Goal: Navigation & Orientation: Understand site structure

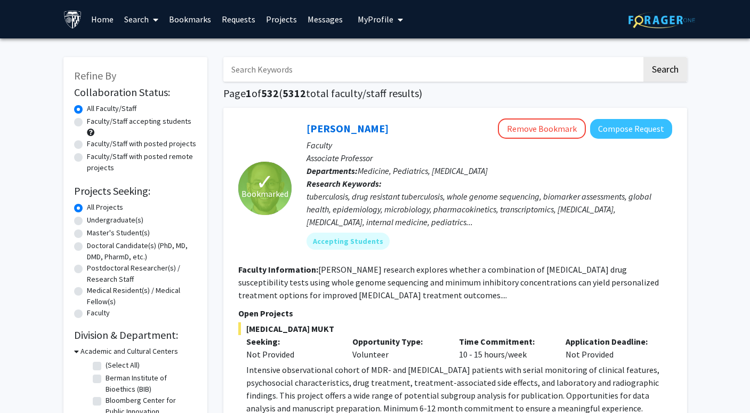
click at [253, 19] on link "Requests" at bounding box center [239, 19] width 44 height 37
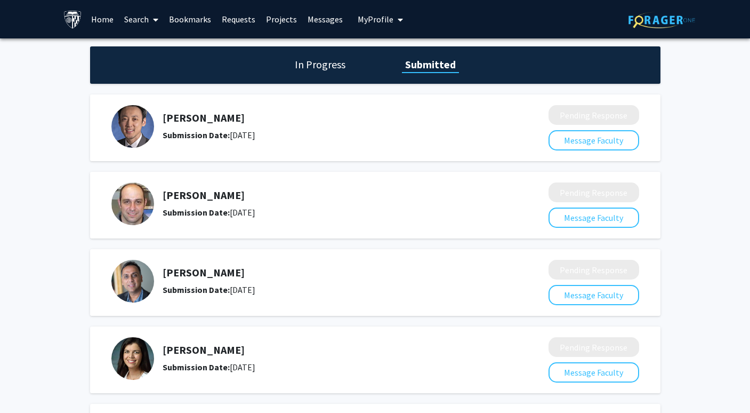
click at [281, 25] on link "Projects" at bounding box center [282, 19] width 42 height 37
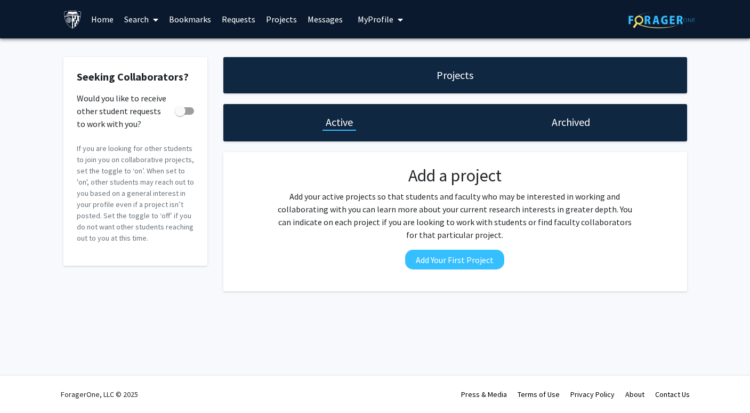
click at [105, 23] on link "Home" at bounding box center [102, 19] width 33 height 37
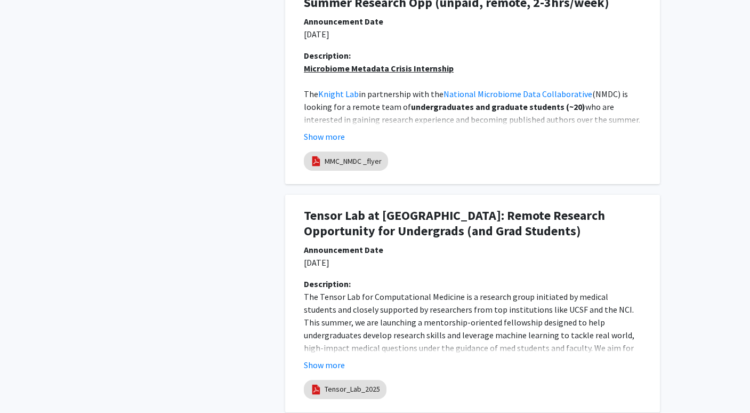
scroll to position [856, 0]
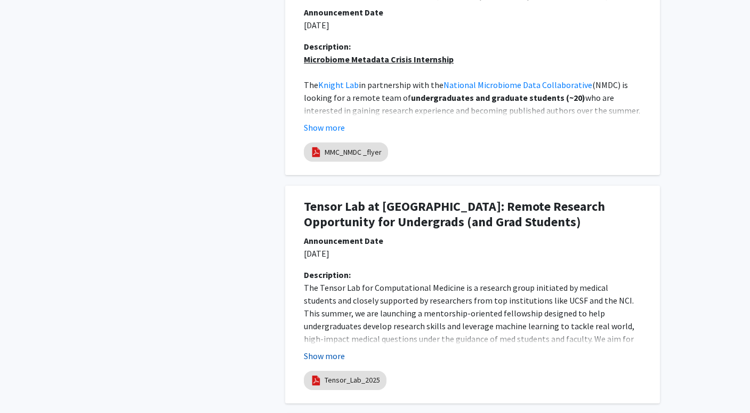
click at [321, 357] on button "Show more" at bounding box center [324, 355] width 41 height 13
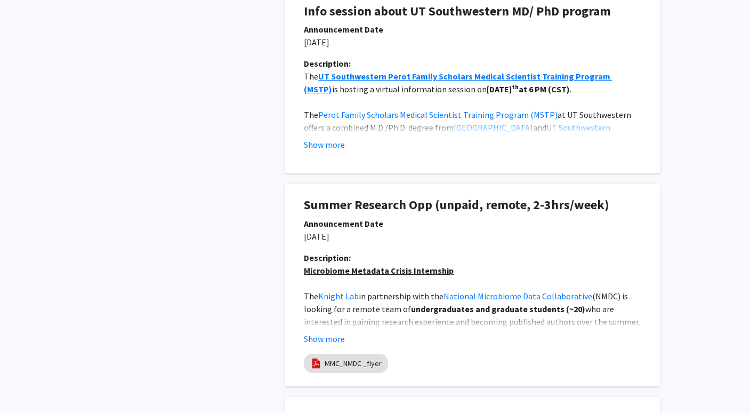
scroll to position [465, 0]
